Goal: Transaction & Acquisition: Purchase product/service

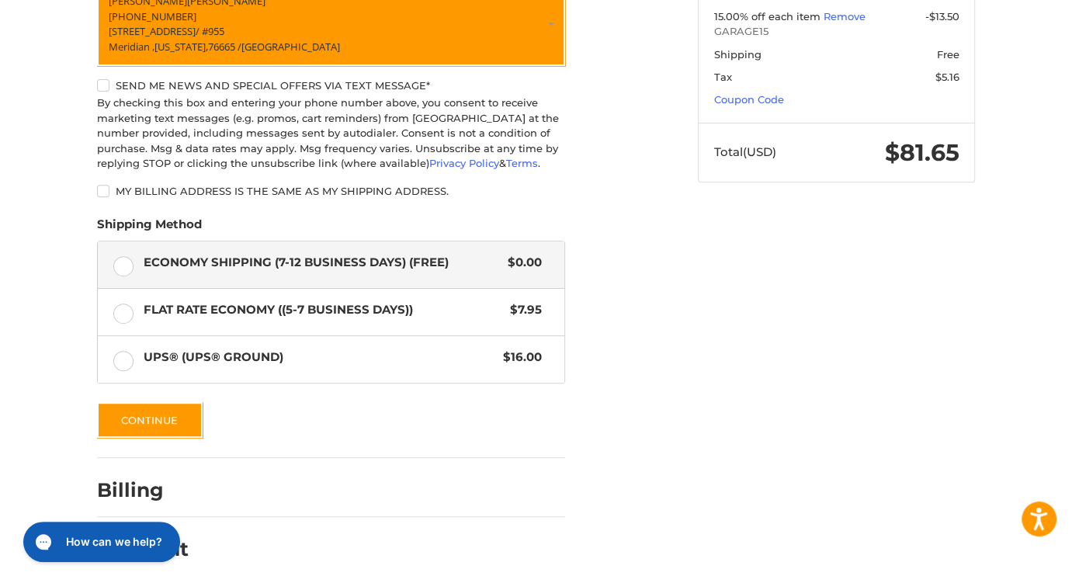
scroll to position [372, 0]
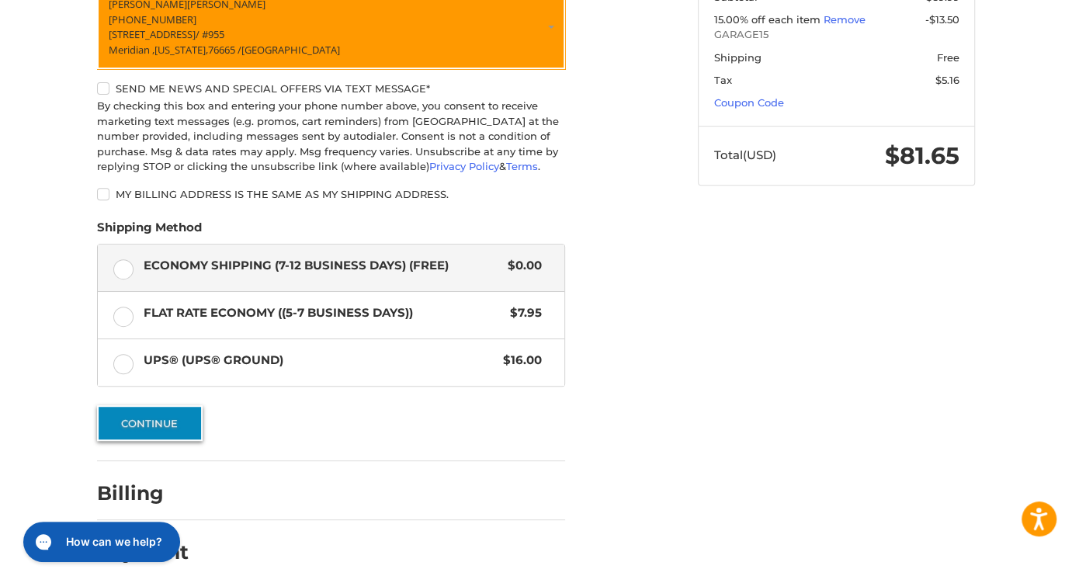
click at [171, 422] on button "Continue" at bounding box center [150, 423] width 106 height 36
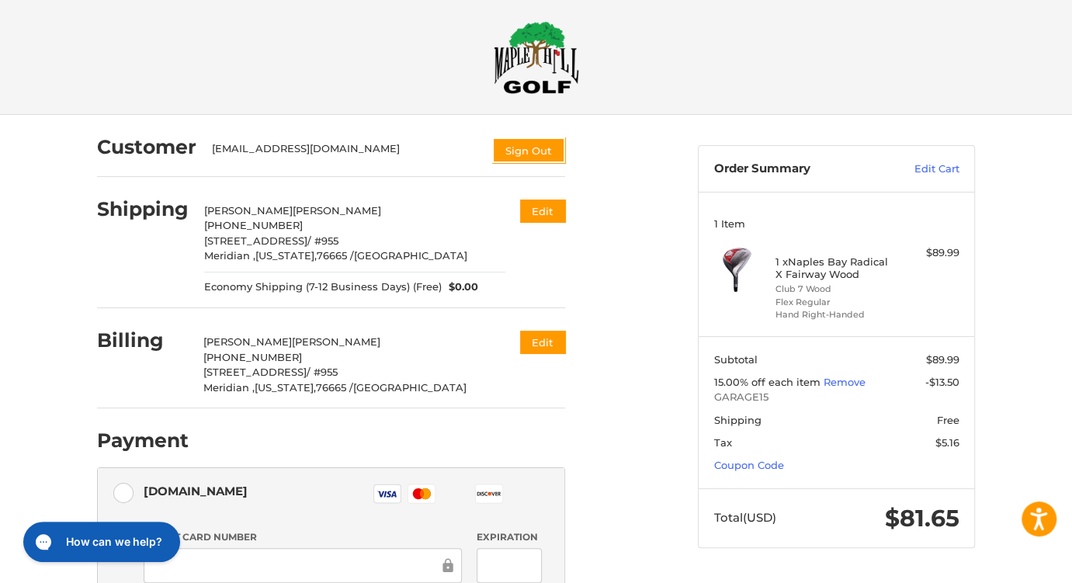
scroll to position [0, 0]
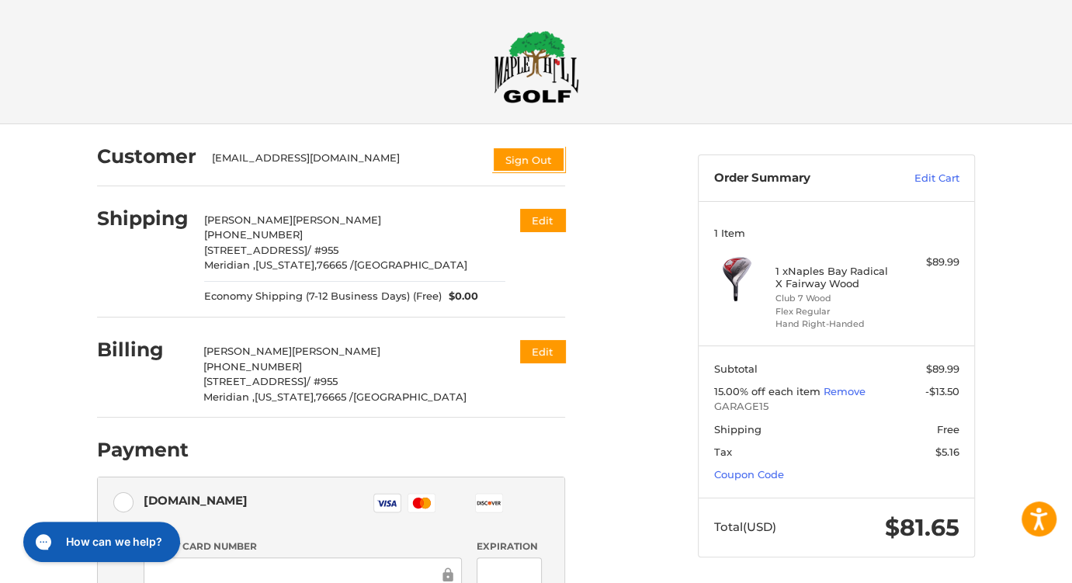
click at [733, 265] on img at bounding box center [737, 278] width 47 height 47
